Goal: Information Seeking & Learning: Learn about a topic

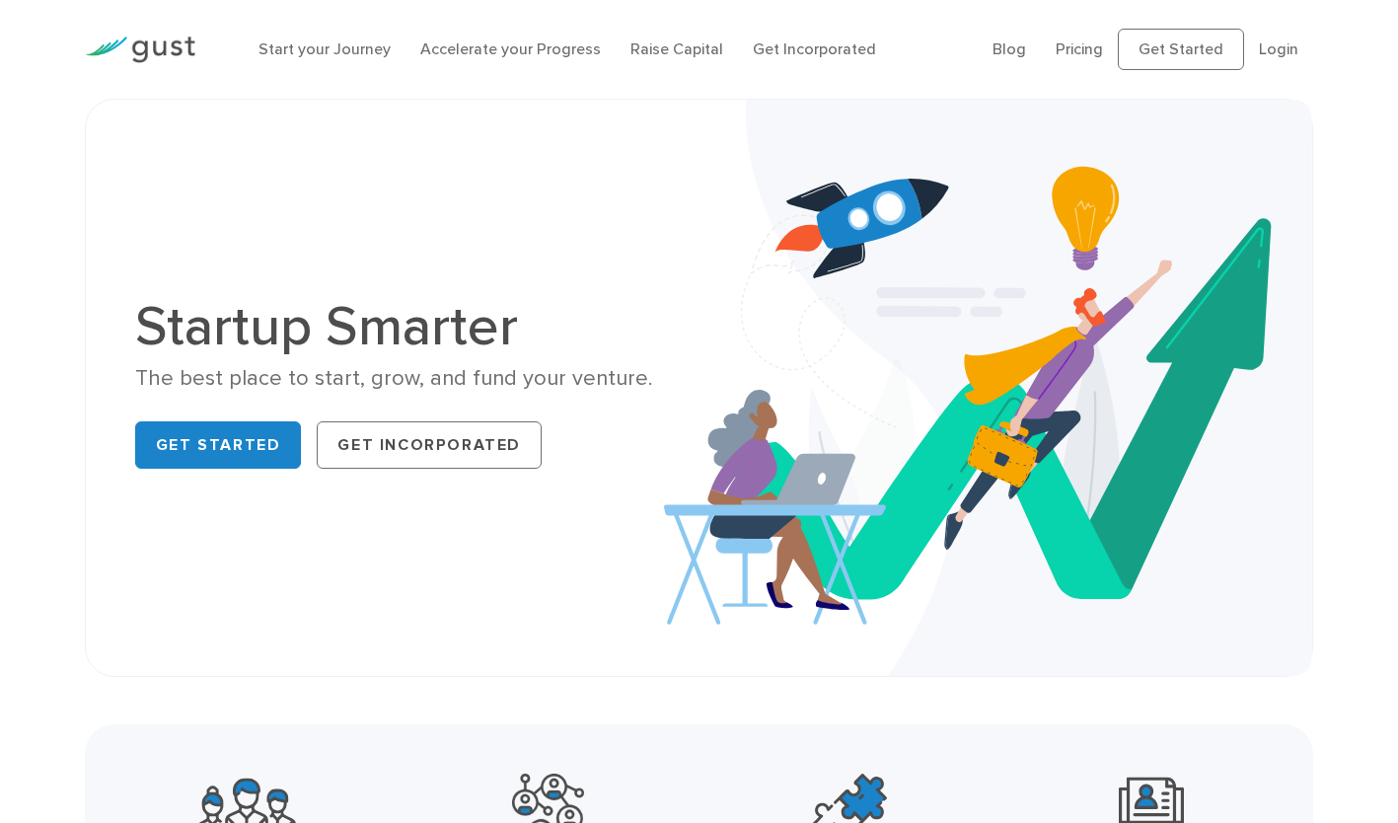
click at [650, 54] on link "Raise Capital" at bounding box center [676, 48] width 93 height 19
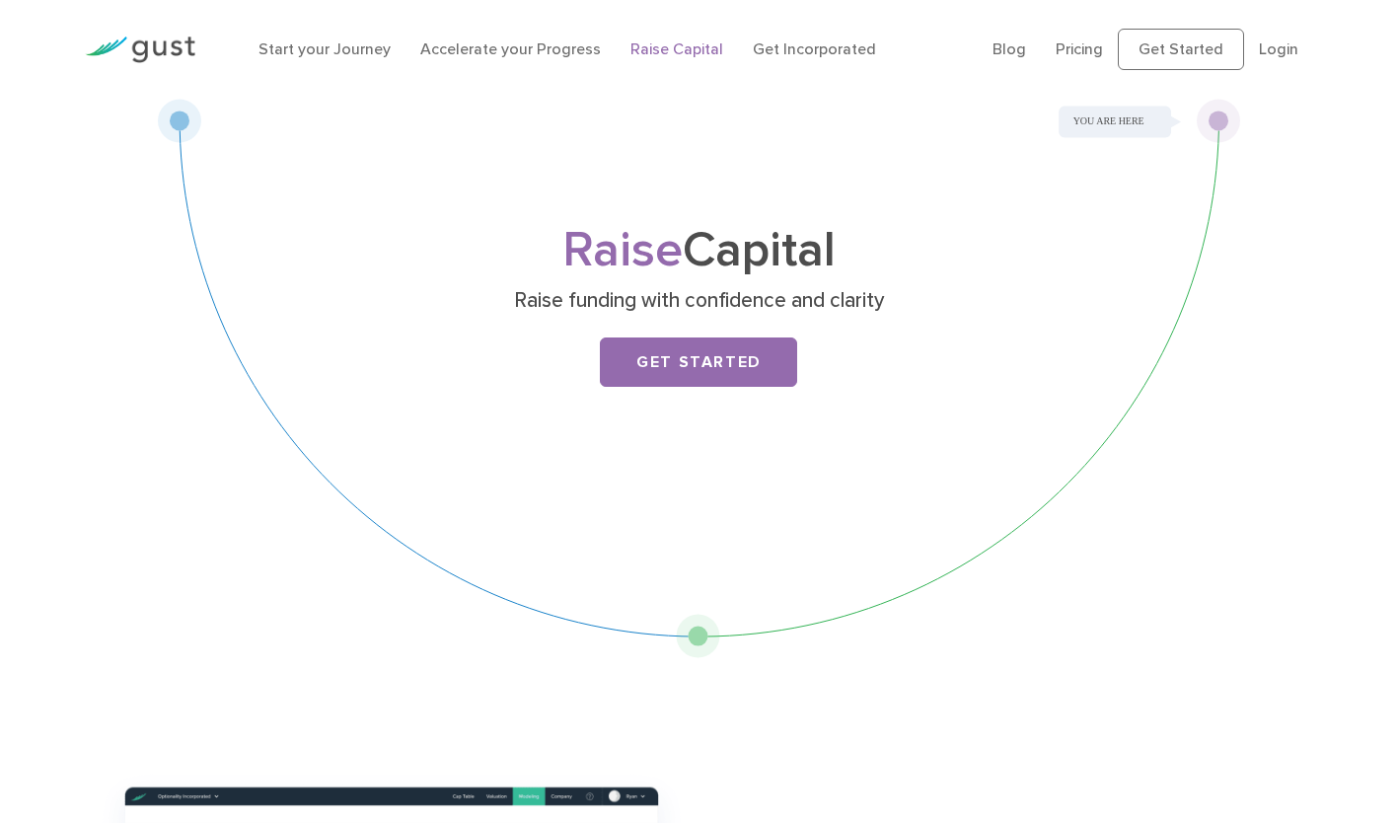
click at [703, 359] on link "Get Started" at bounding box center [698, 361] width 197 height 49
click at [1084, 49] on link "Pricing" at bounding box center [1078, 48] width 47 height 19
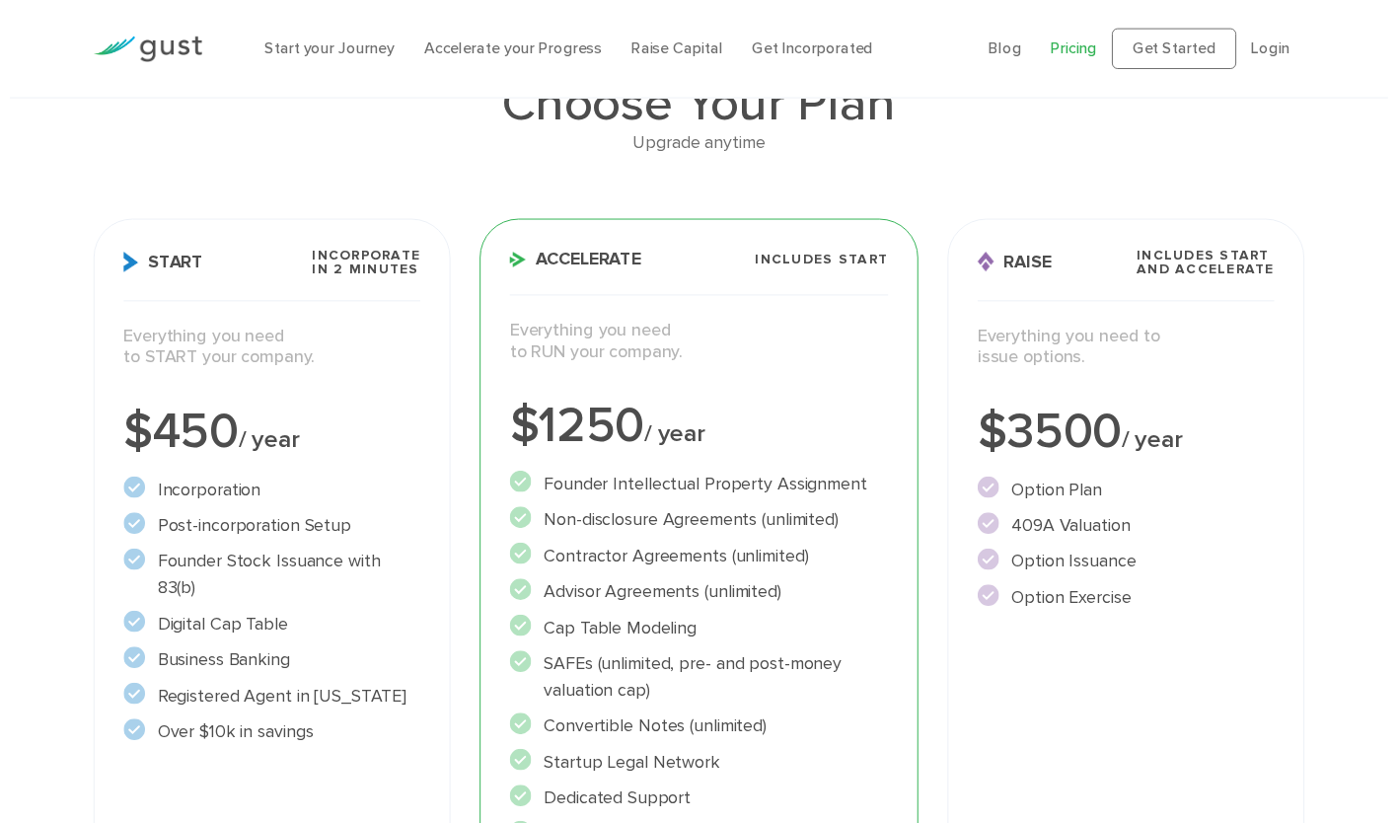
scroll to position [123, 0]
